Goal: Information Seeking & Learning: Learn about a topic

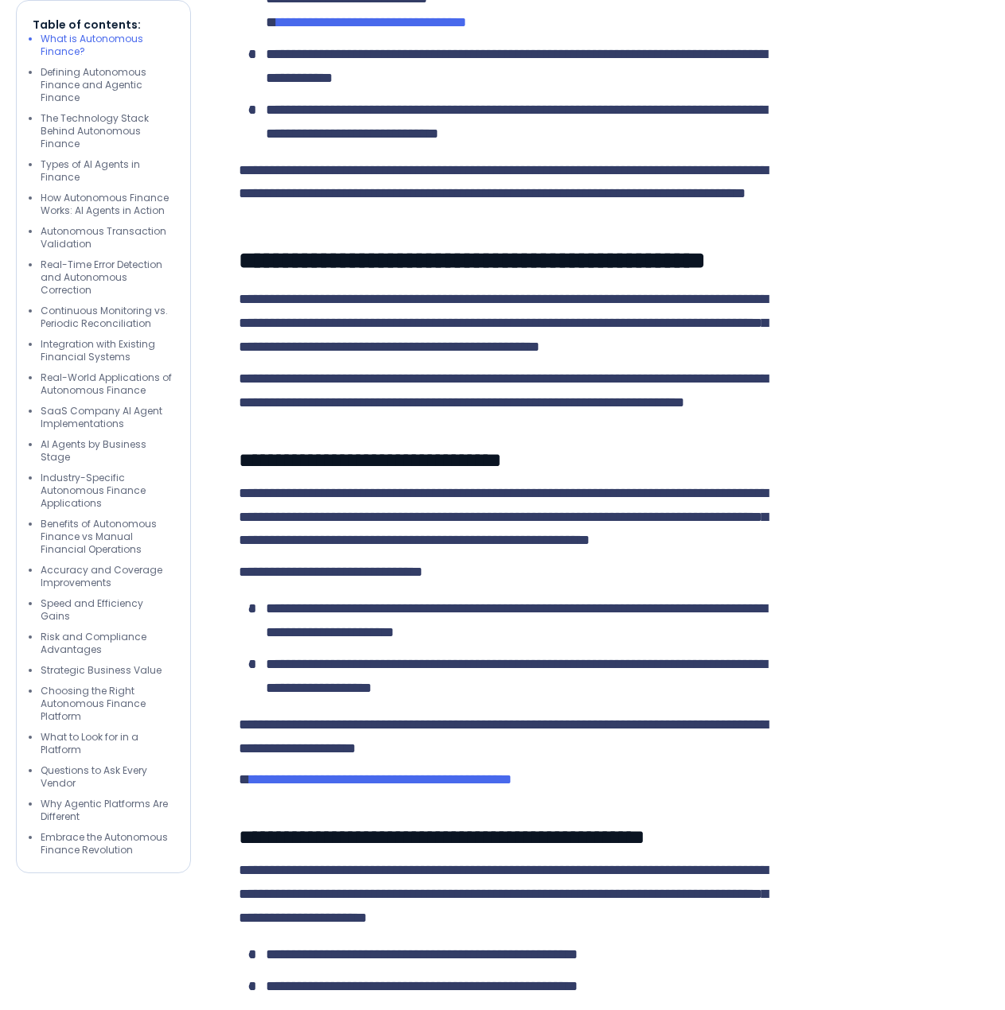
scroll to position [2625, 0]
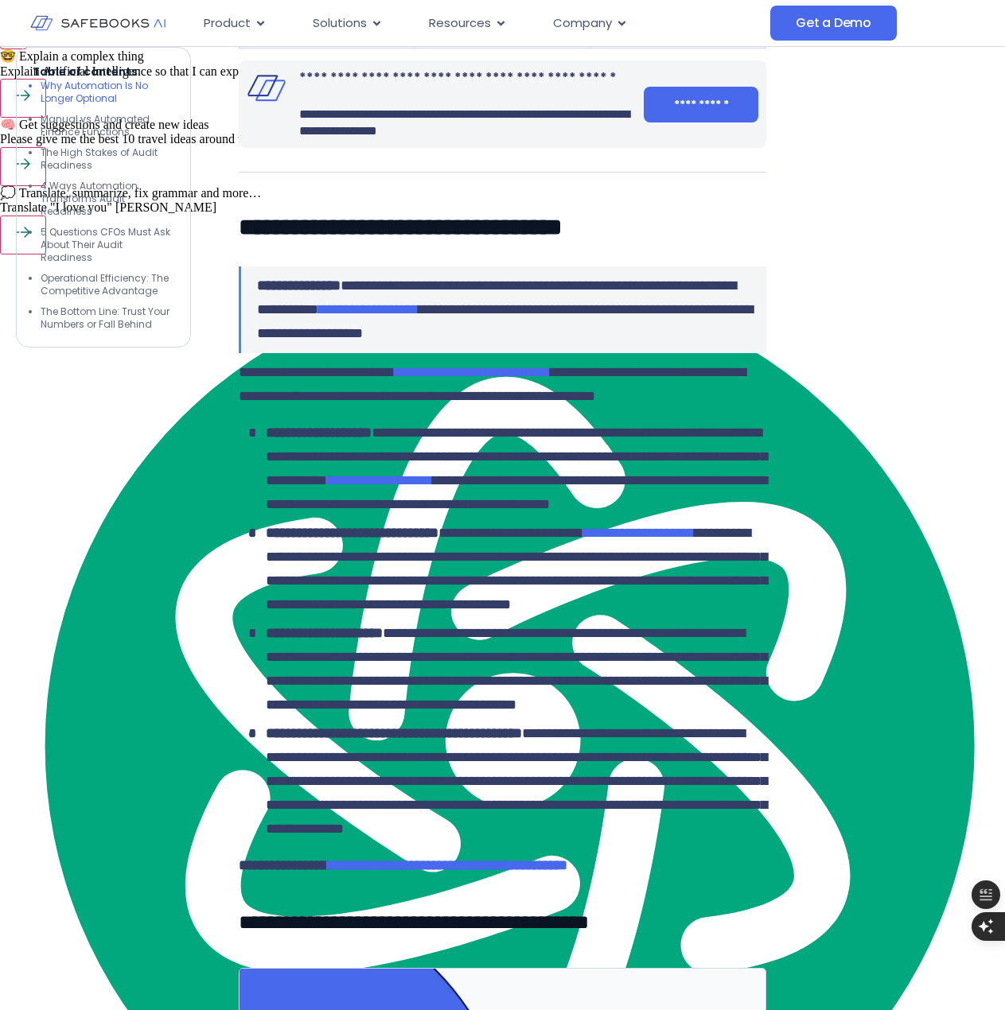
scroll to position [2387, 0]
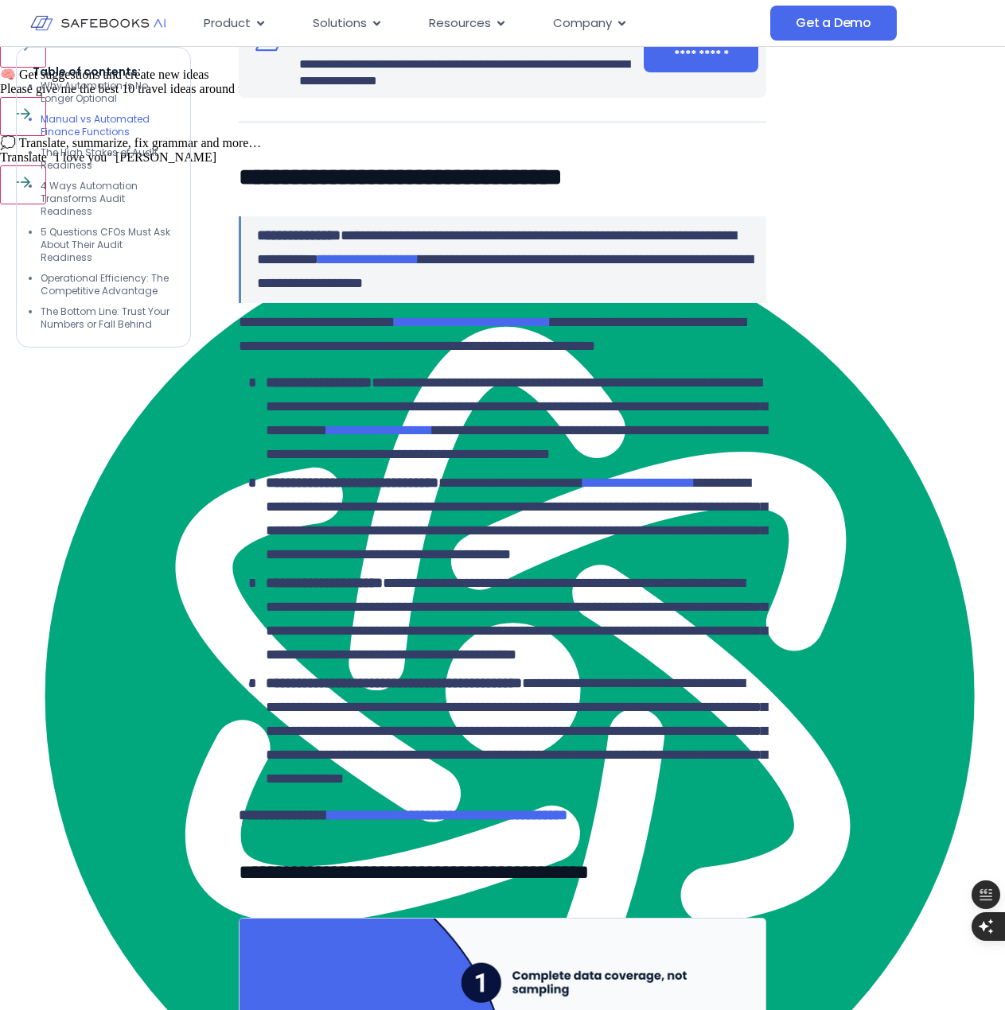
drag, startPoint x: 354, startPoint y: 331, endPoint x: 556, endPoint y: 371, distance: 206.0
click at [550, 90] on div "**********" at bounding box center [465, 54] width 332 height 72
click at [558, 90] on p "**********" at bounding box center [465, 72] width 332 height 33
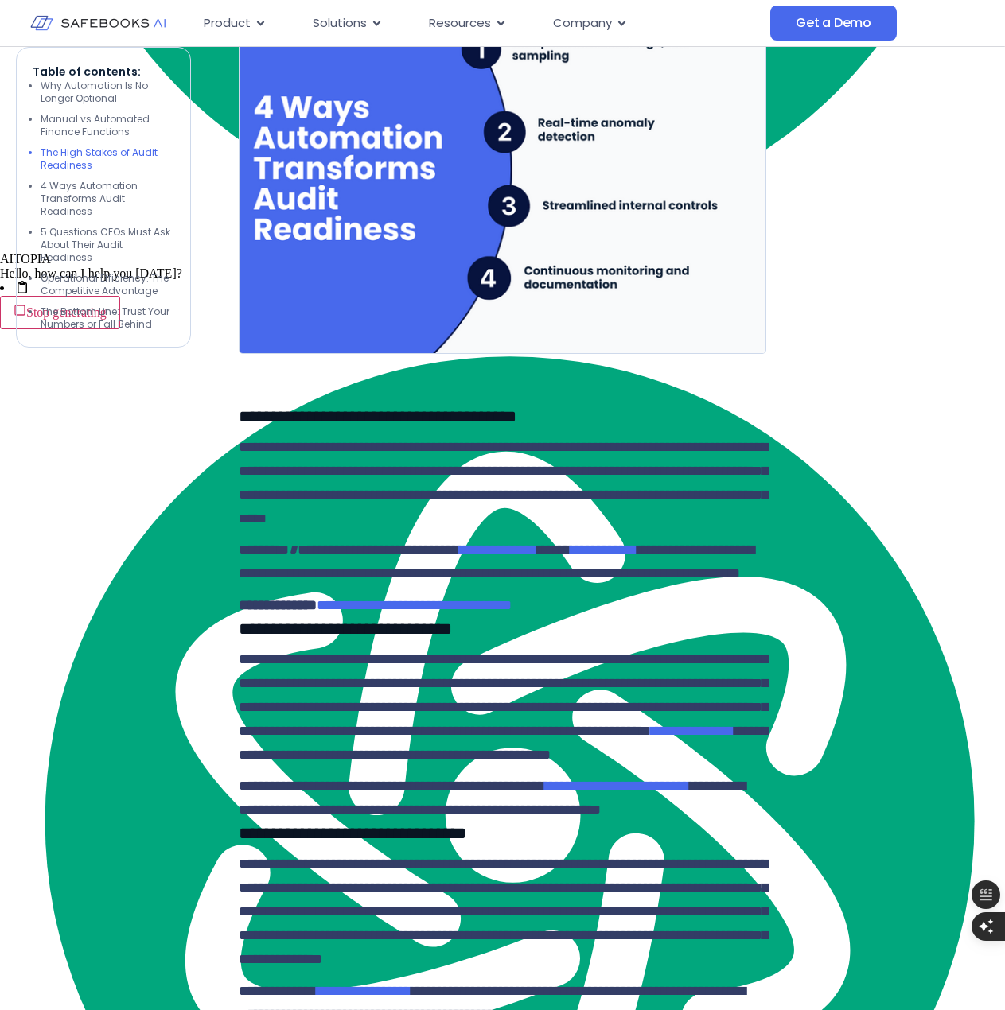
scroll to position [3341, 0]
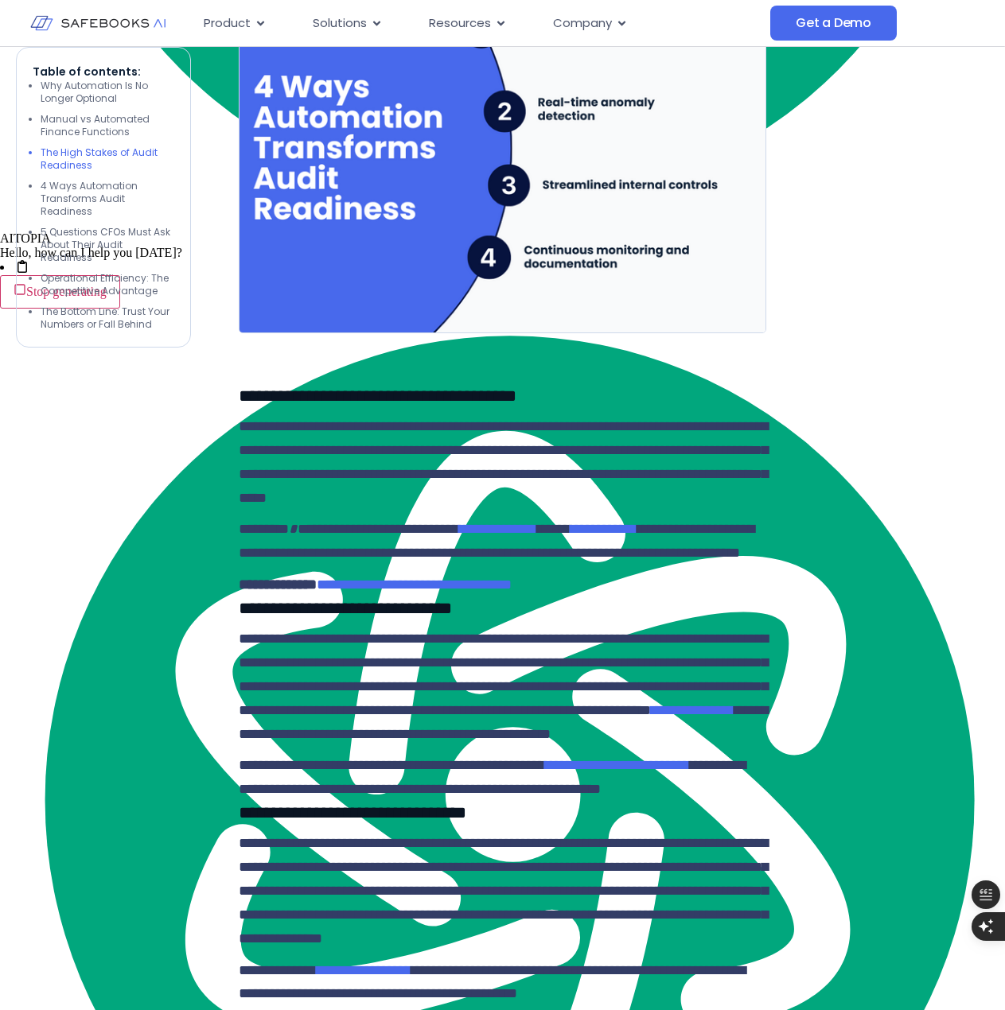
drag, startPoint x: 360, startPoint y: 328, endPoint x: 662, endPoint y: 325, distance: 302.3
type textarea "**********"
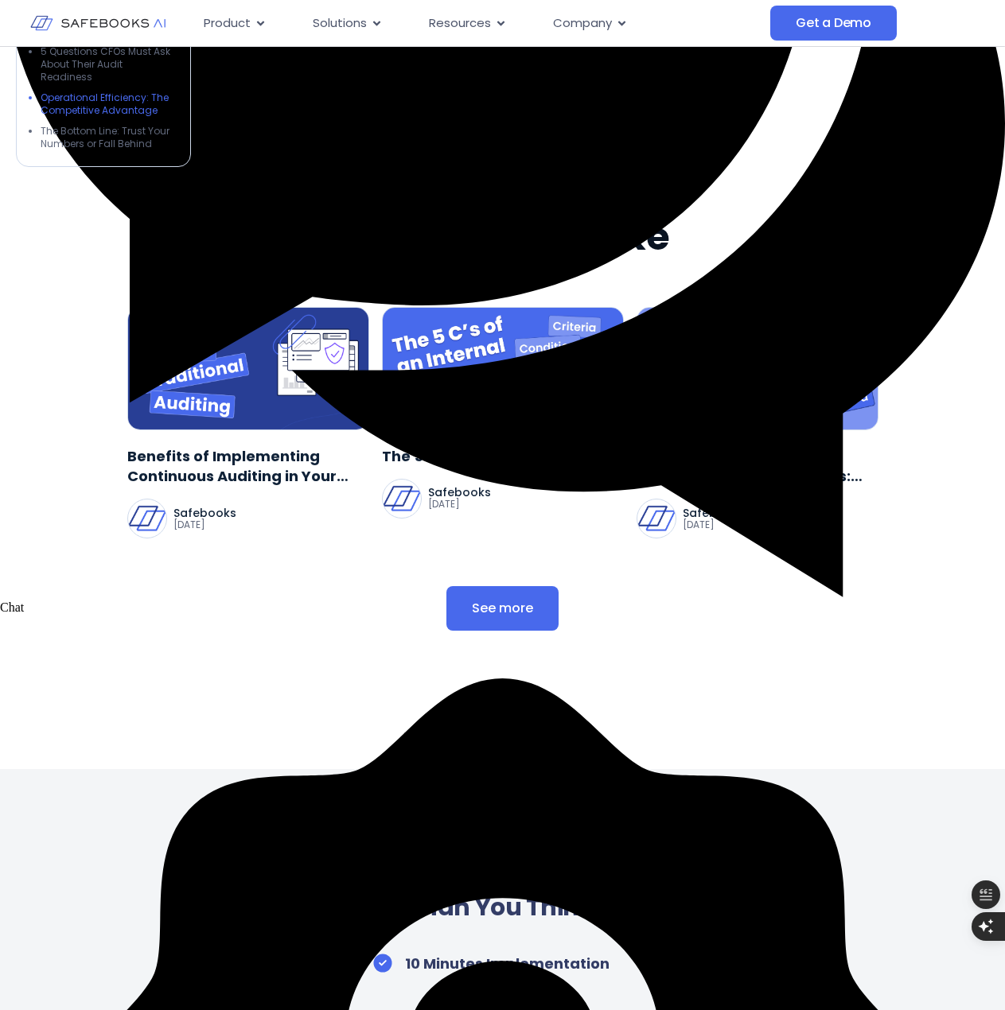
scroll to position [6285, 0]
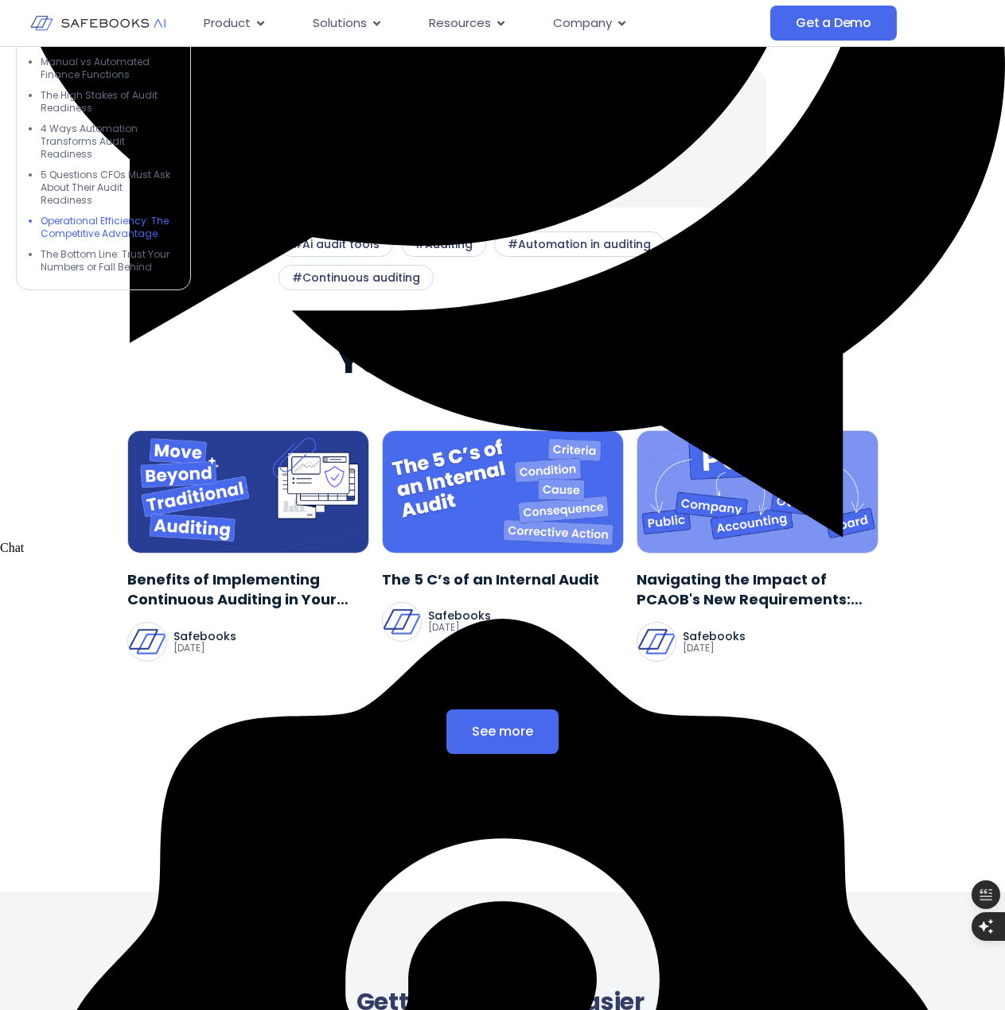
drag, startPoint x: 403, startPoint y: 535, endPoint x: 472, endPoint y: 533, distance: 68.5
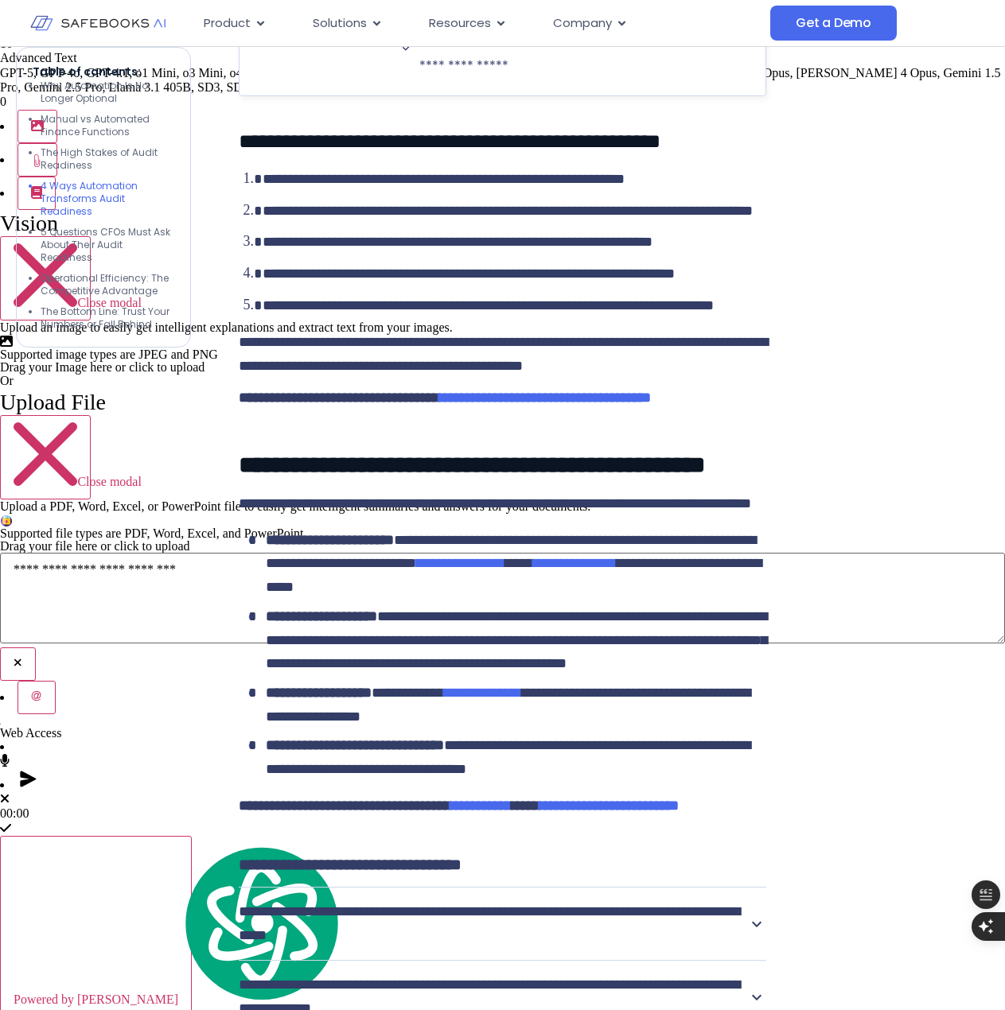
scroll to position [4853, 0]
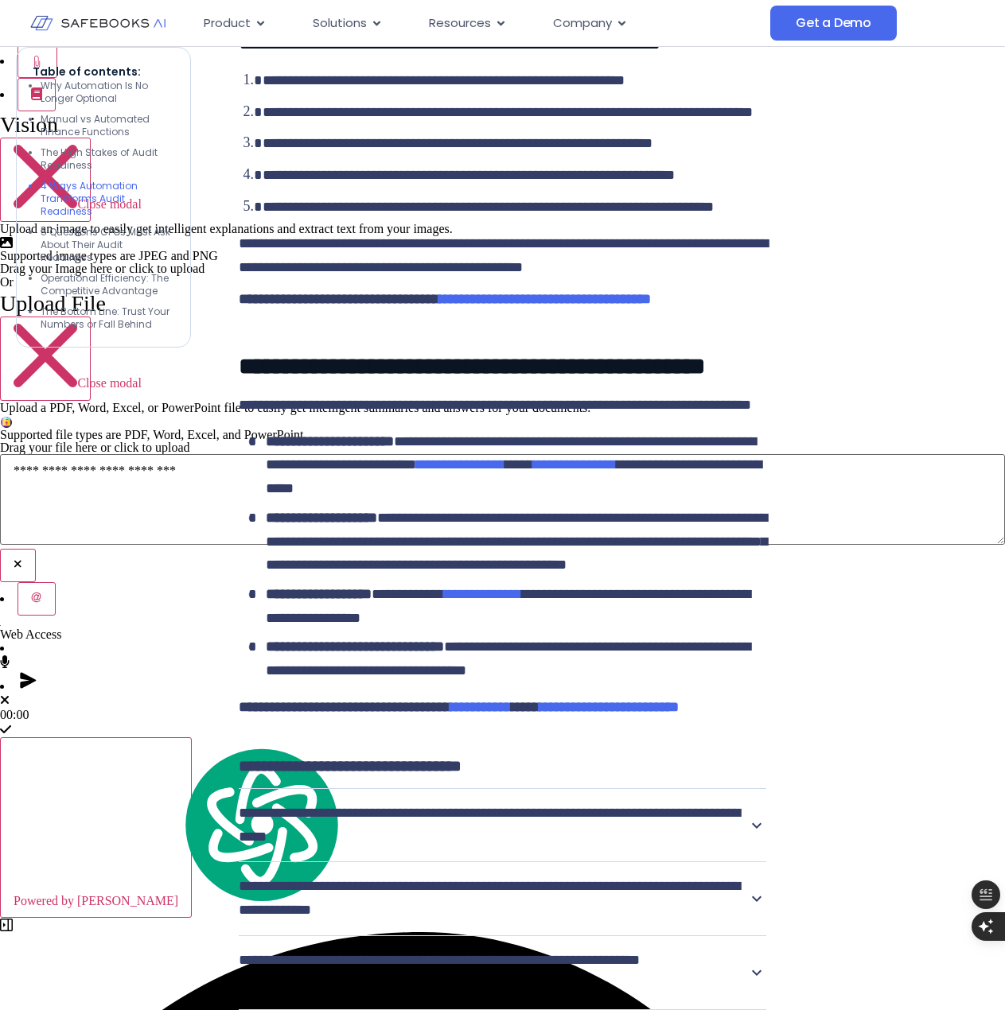
drag, startPoint x: 533, startPoint y: 497, endPoint x: 244, endPoint y: 344, distance: 327.1
drag, startPoint x: 272, startPoint y: 259, endPoint x: 699, endPoint y: 727, distance: 633.0
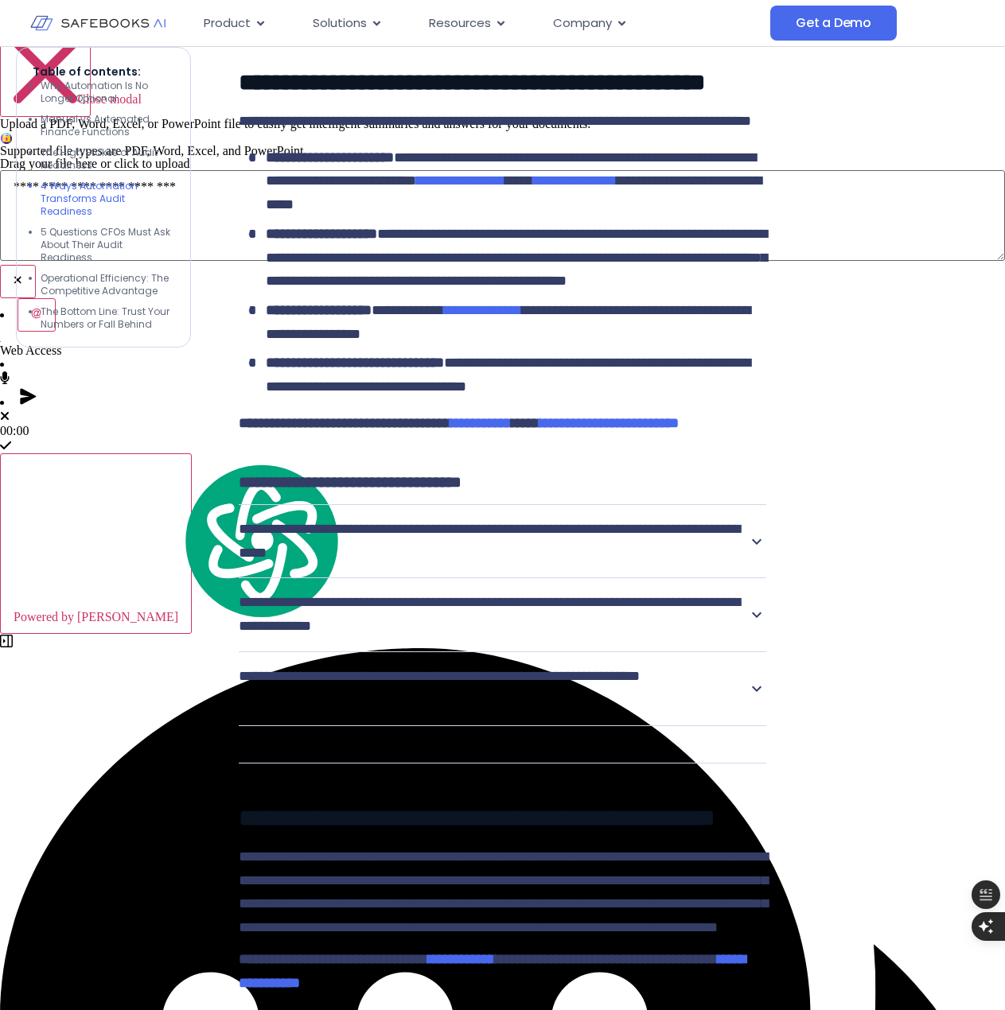
scroll to position [5251, 0]
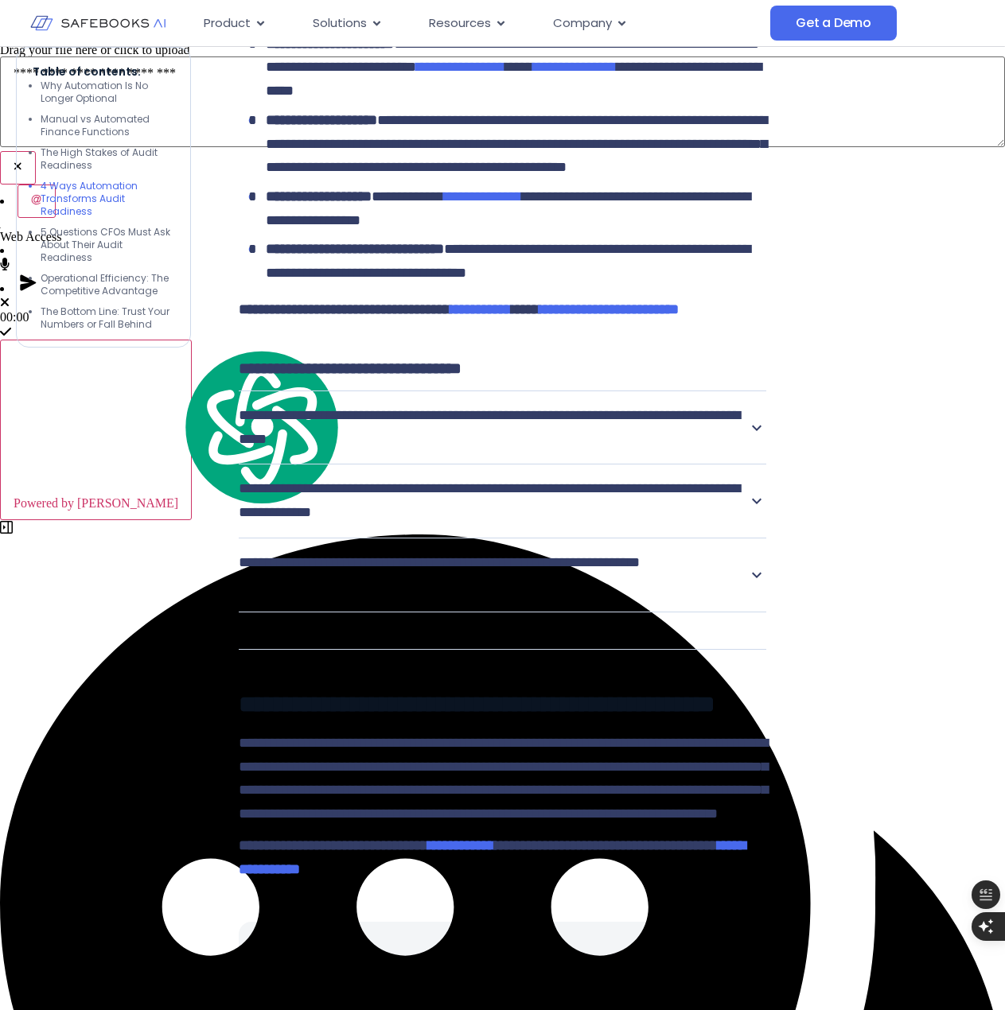
drag, startPoint x: 273, startPoint y: 405, endPoint x: 823, endPoint y: 692, distance: 621.0
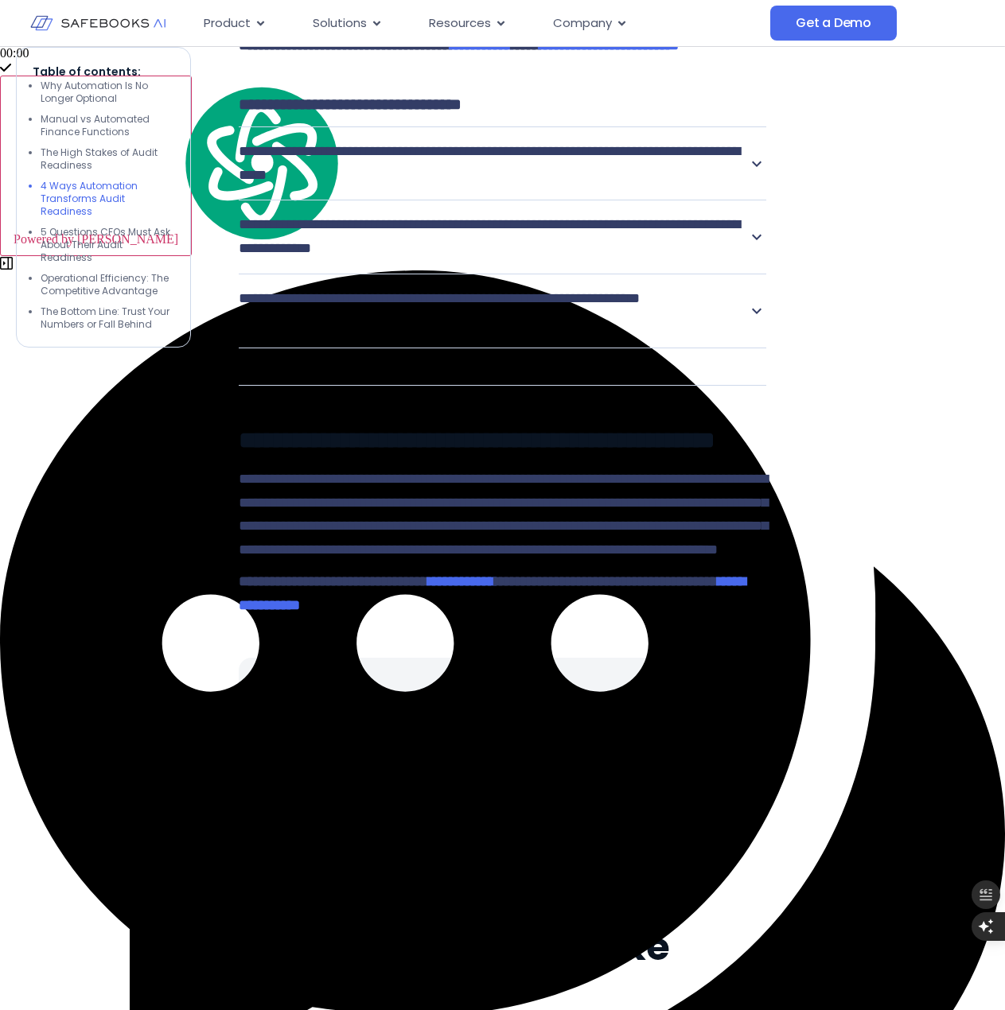
scroll to position [5569, 0]
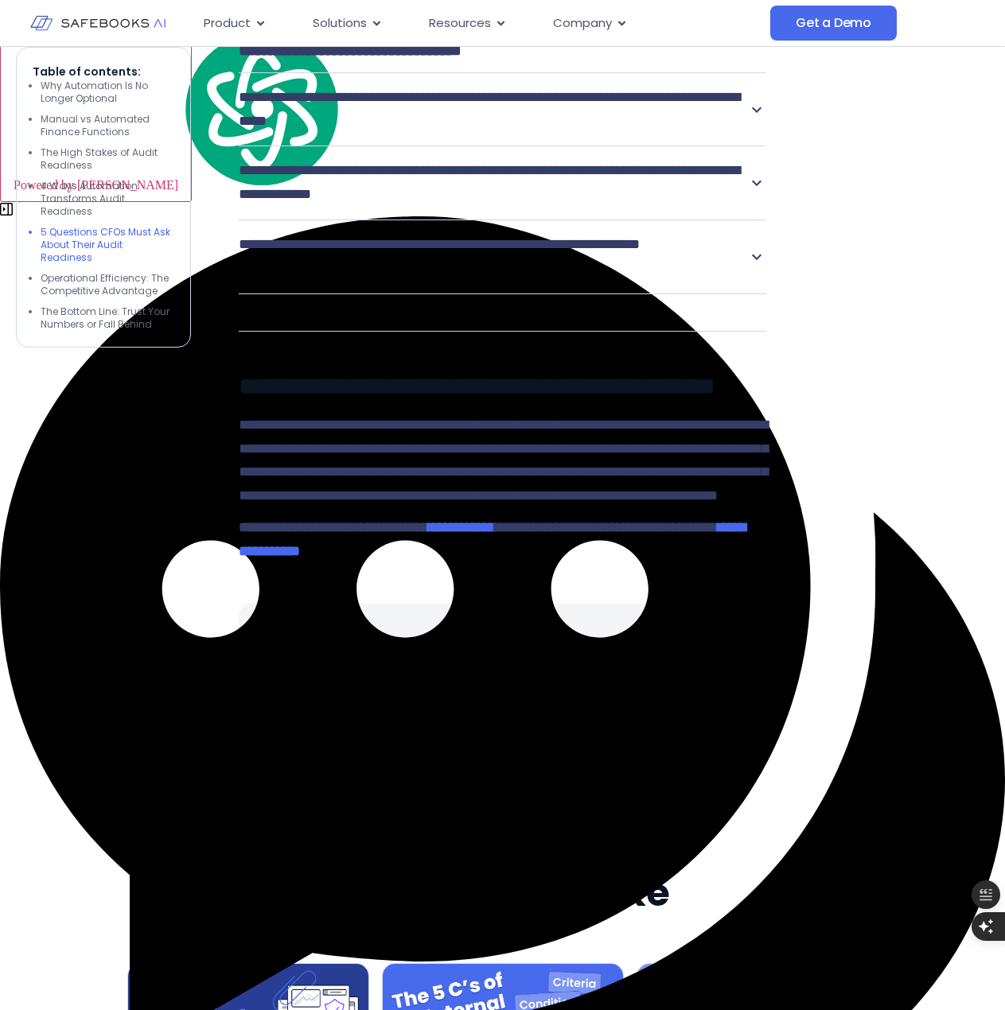
drag, startPoint x: 477, startPoint y: 354, endPoint x: 520, endPoint y: 446, distance: 101.5
drag, startPoint x: 424, startPoint y: 446, endPoint x: 245, endPoint y: 229, distance: 280.8
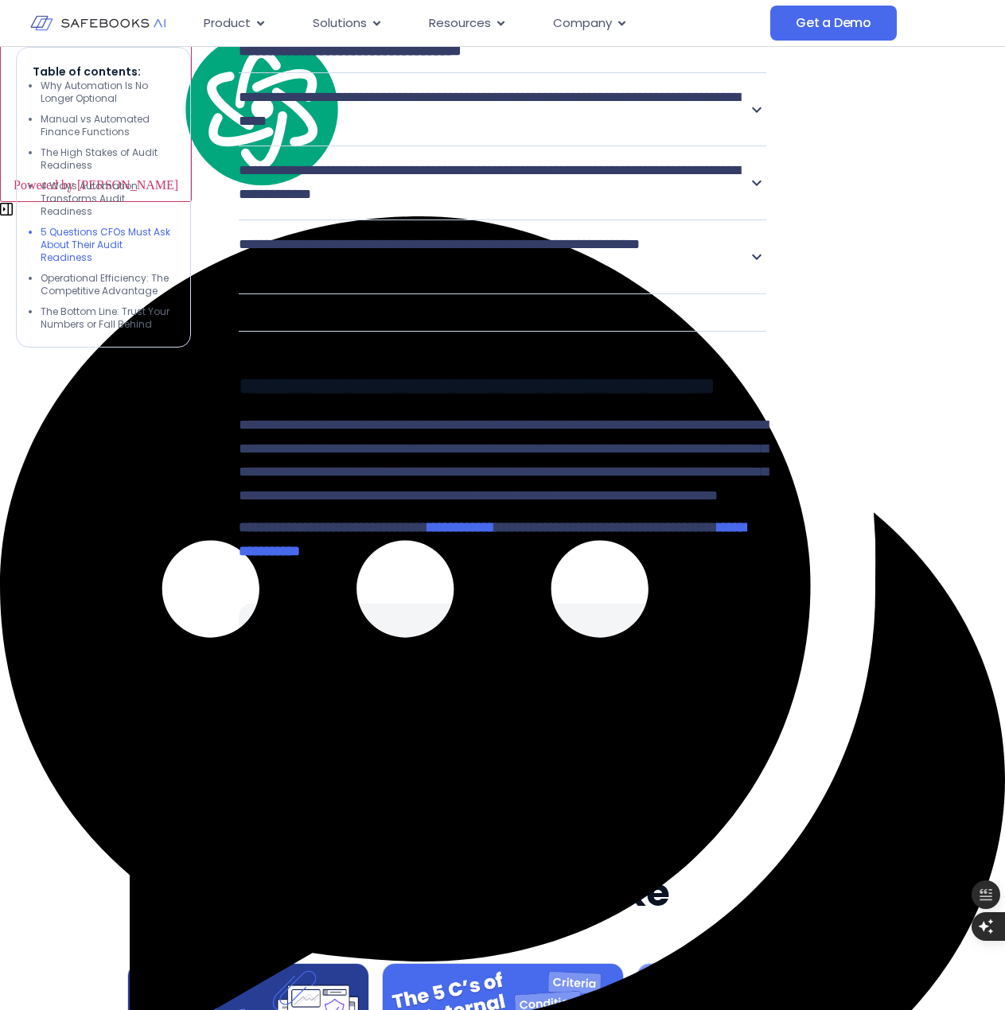
drag, startPoint x: 393, startPoint y: 438, endPoint x: 333, endPoint y: 339, distance: 116.4
drag, startPoint x: 426, startPoint y: 434, endPoint x: 339, endPoint y: 307, distance: 153.4
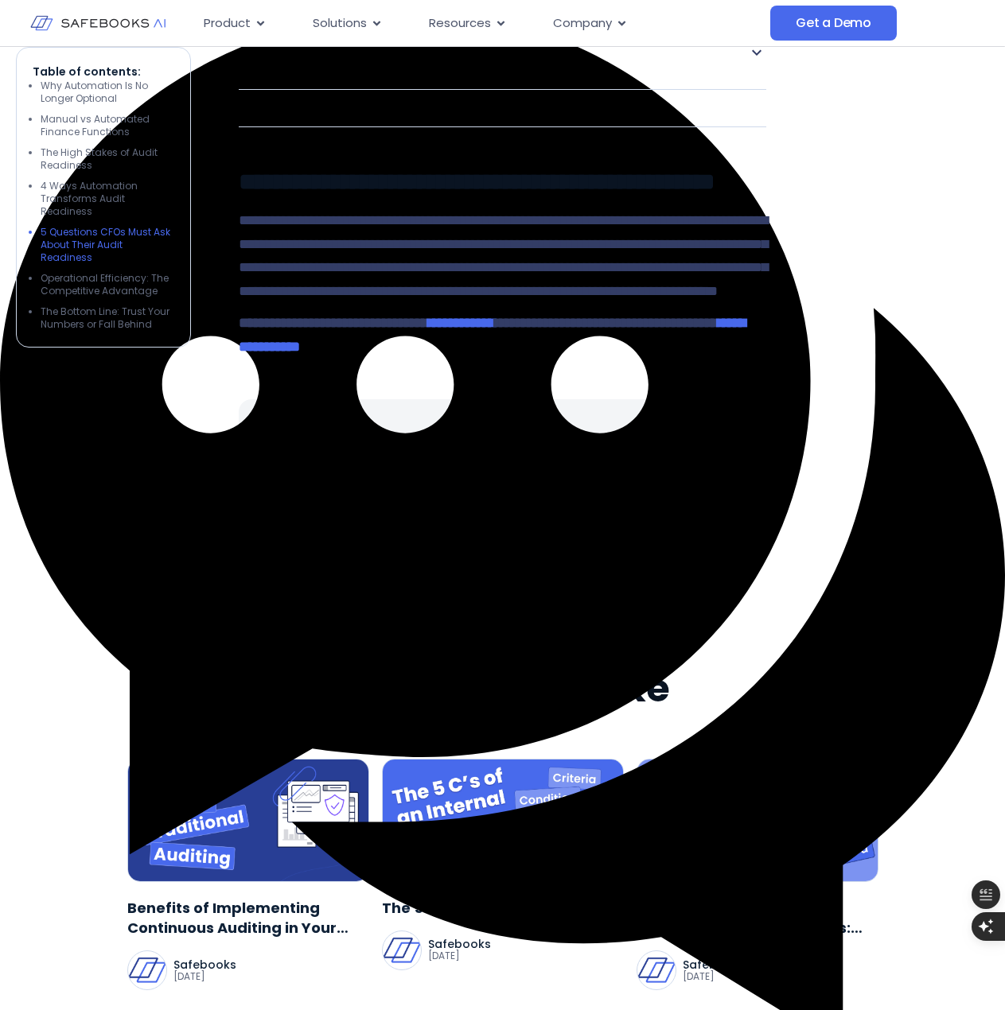
scroll to position [5808, 0]
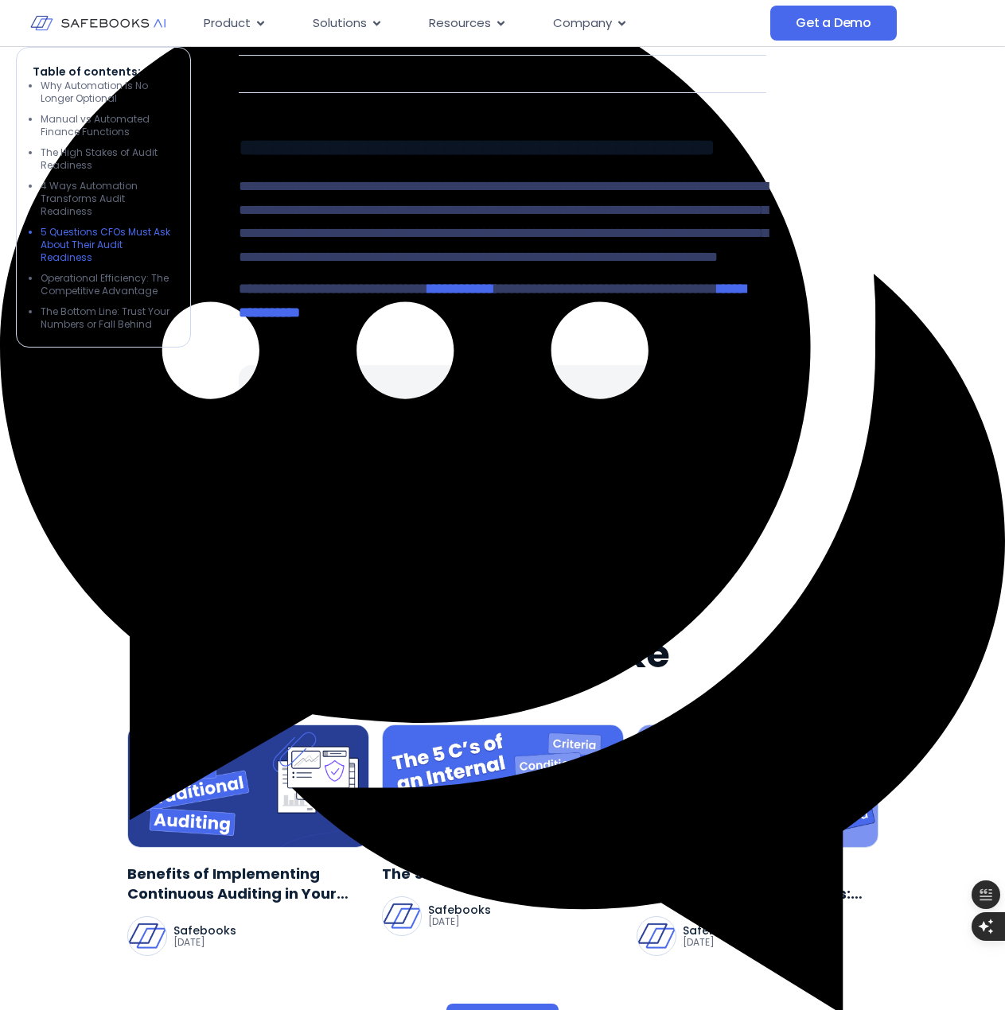
drag, startPoint x: 274, startPoint y: 298, endPoint x: 499, endPoint y: 583, distance: 363.2
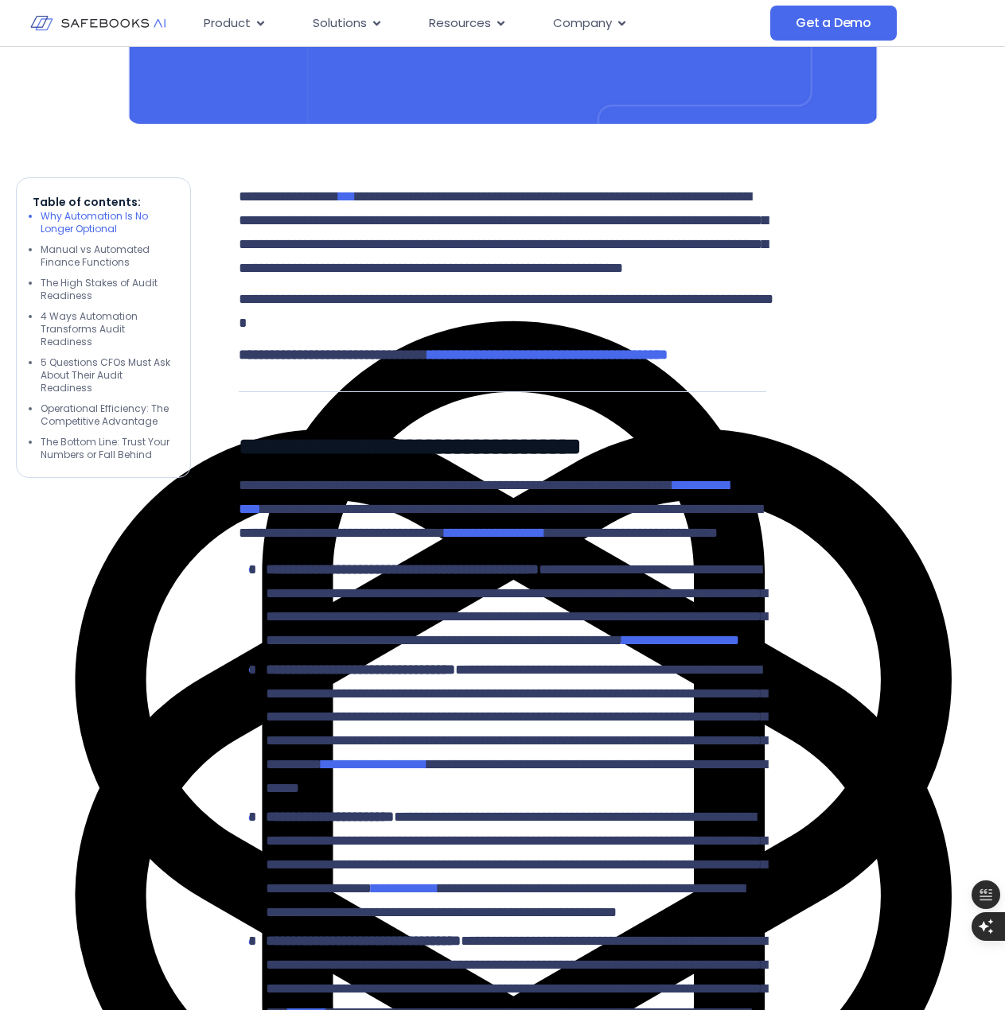
scroll to position [318, 0]
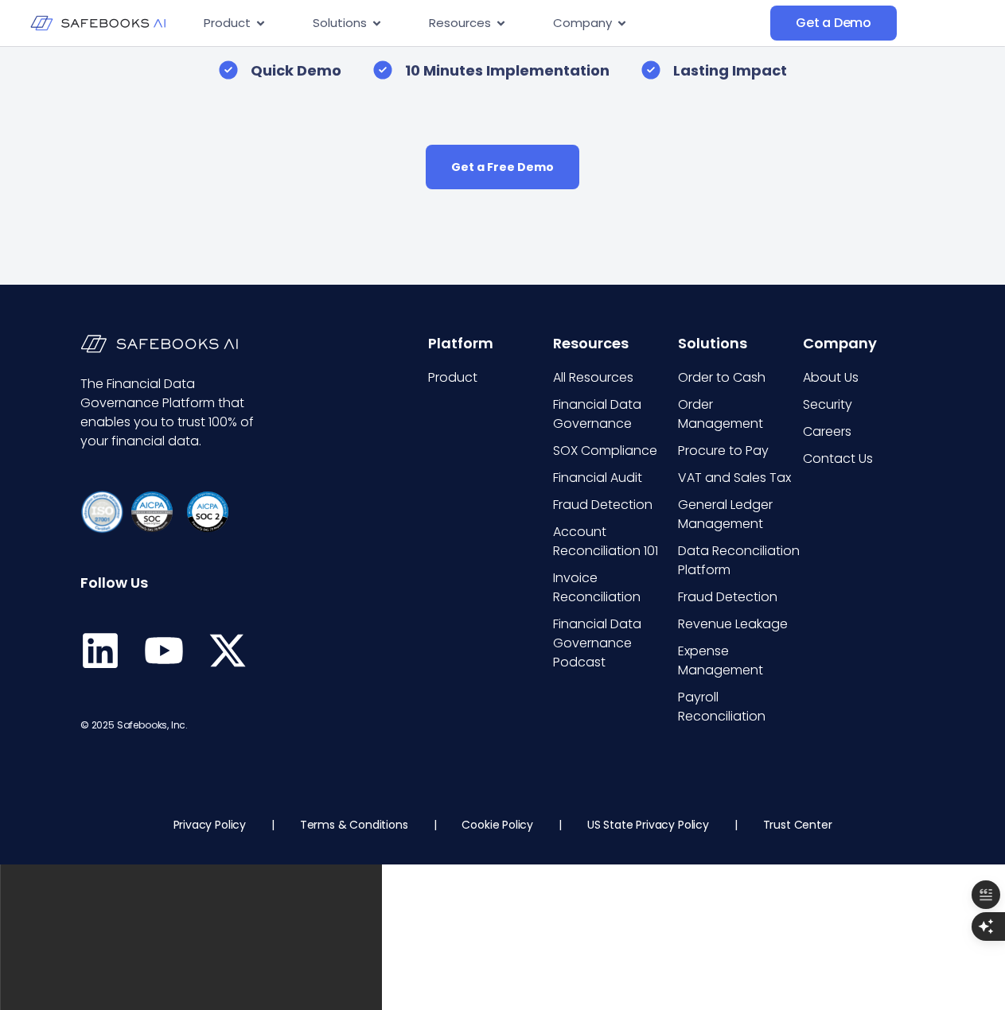
scroll to position [10343, 0]
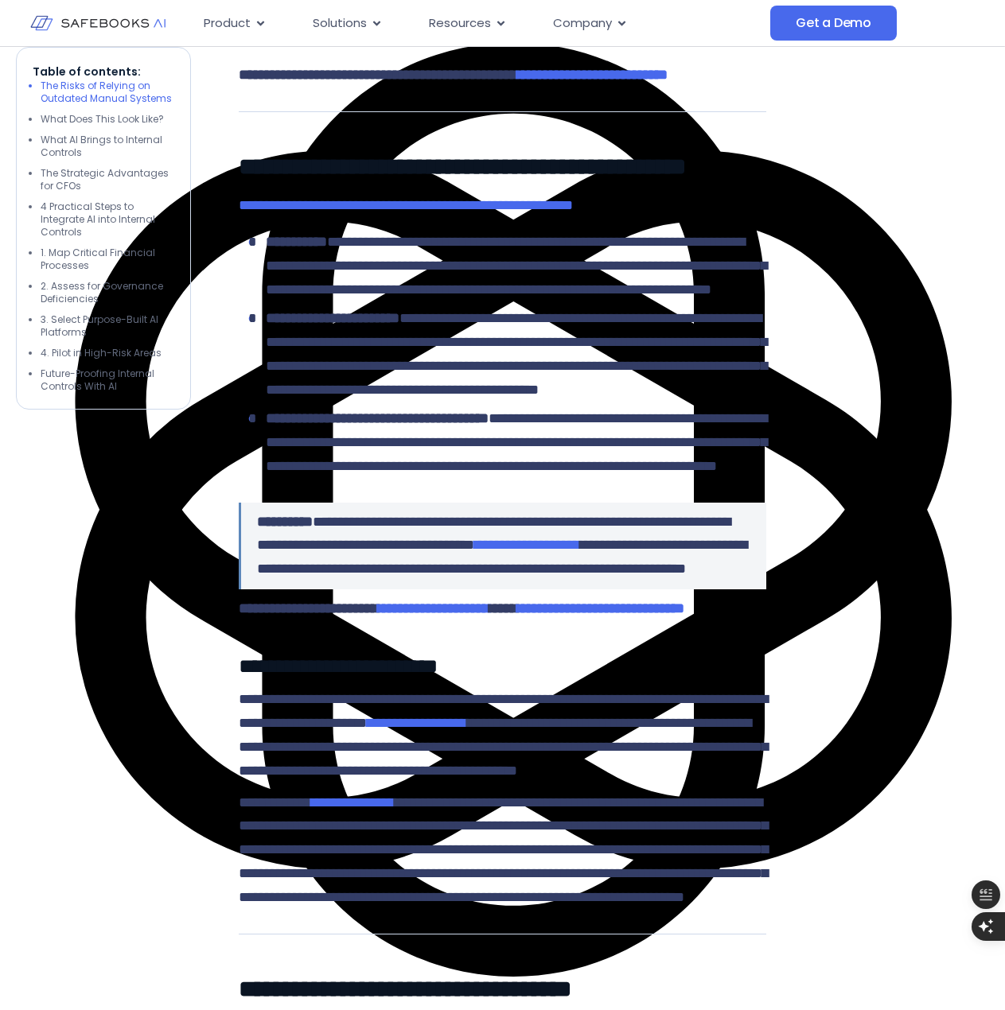
scroll to position [936, 0]
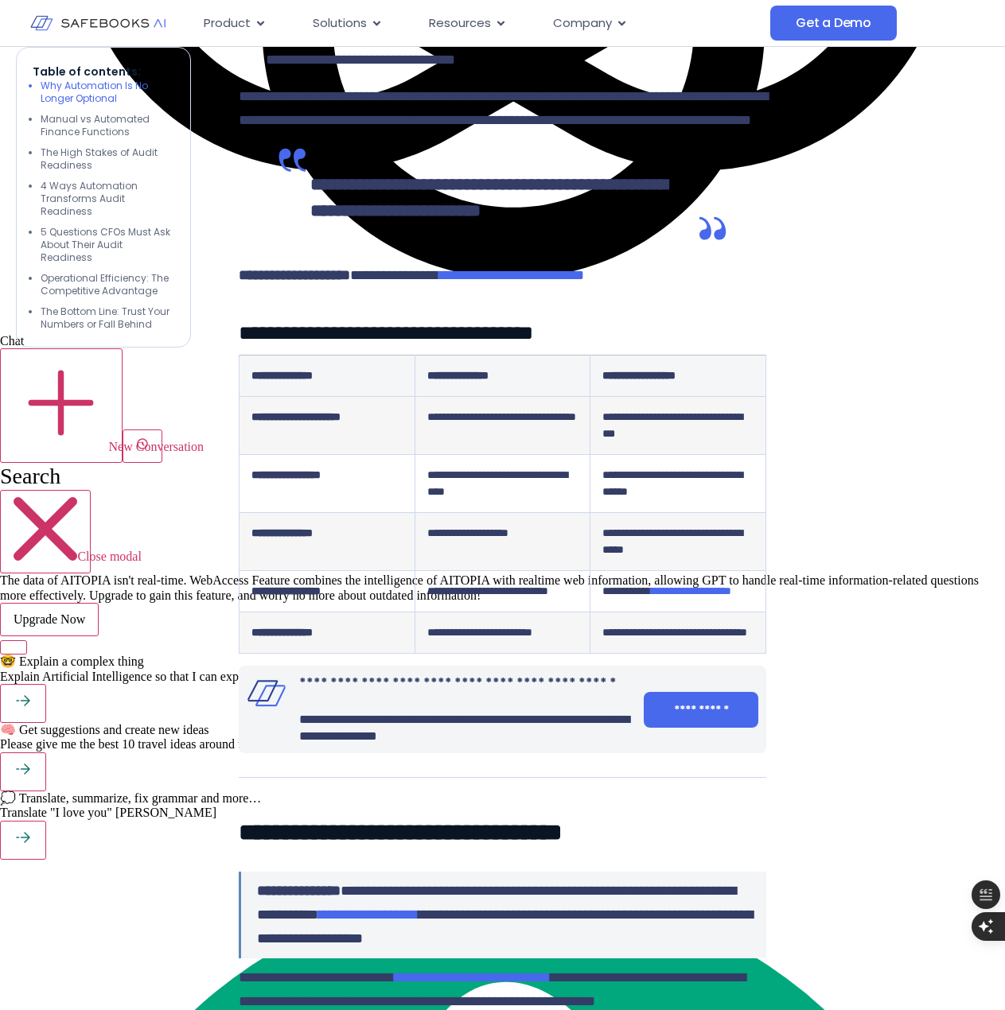
scroll to position [1792, 0]
